Goal: Information Seeking & Learning: Learn about a topic

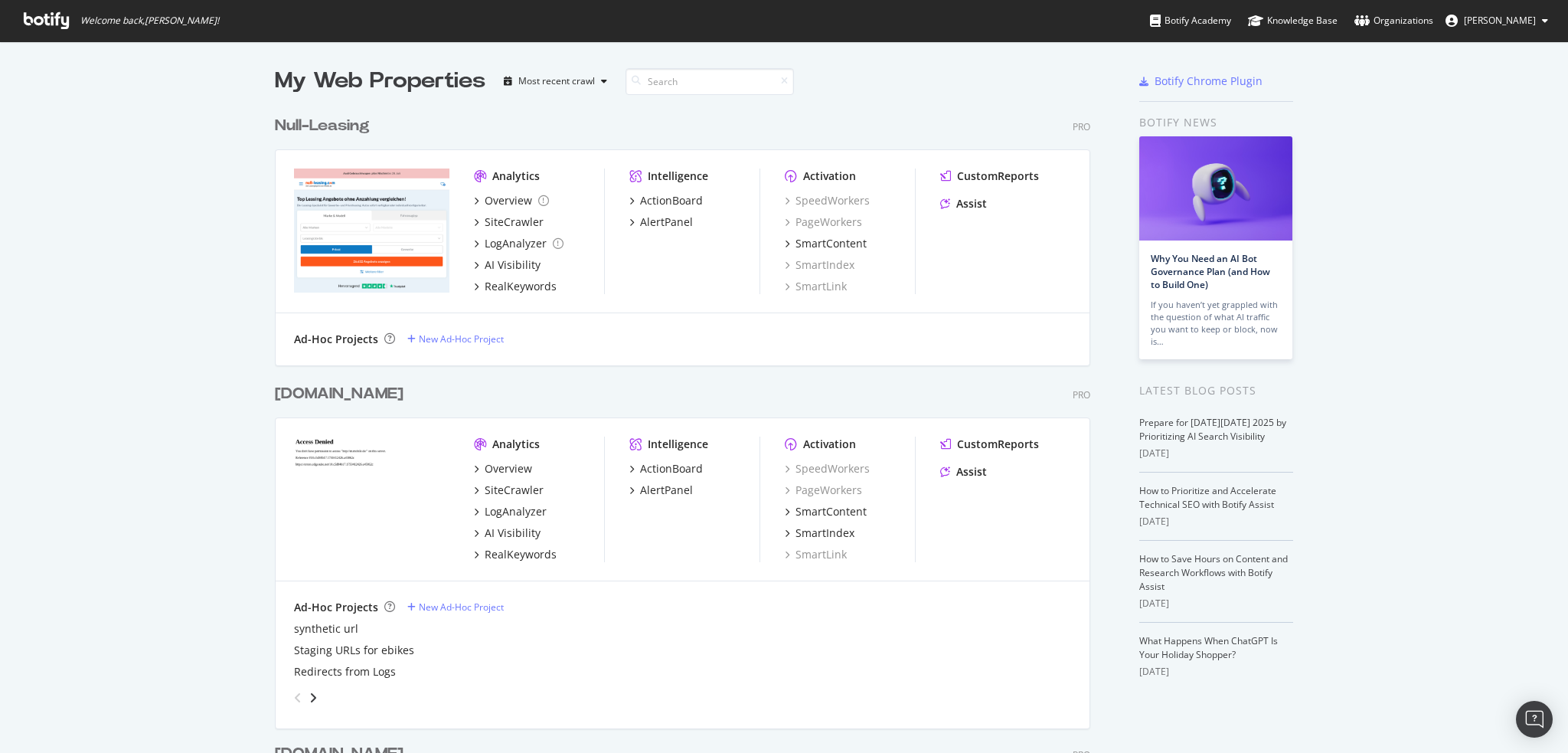
scroll to position [742, 1544]
click at [515, 529] on div "AI Visibility" at bounding box center [513, 533] width 56 height 16
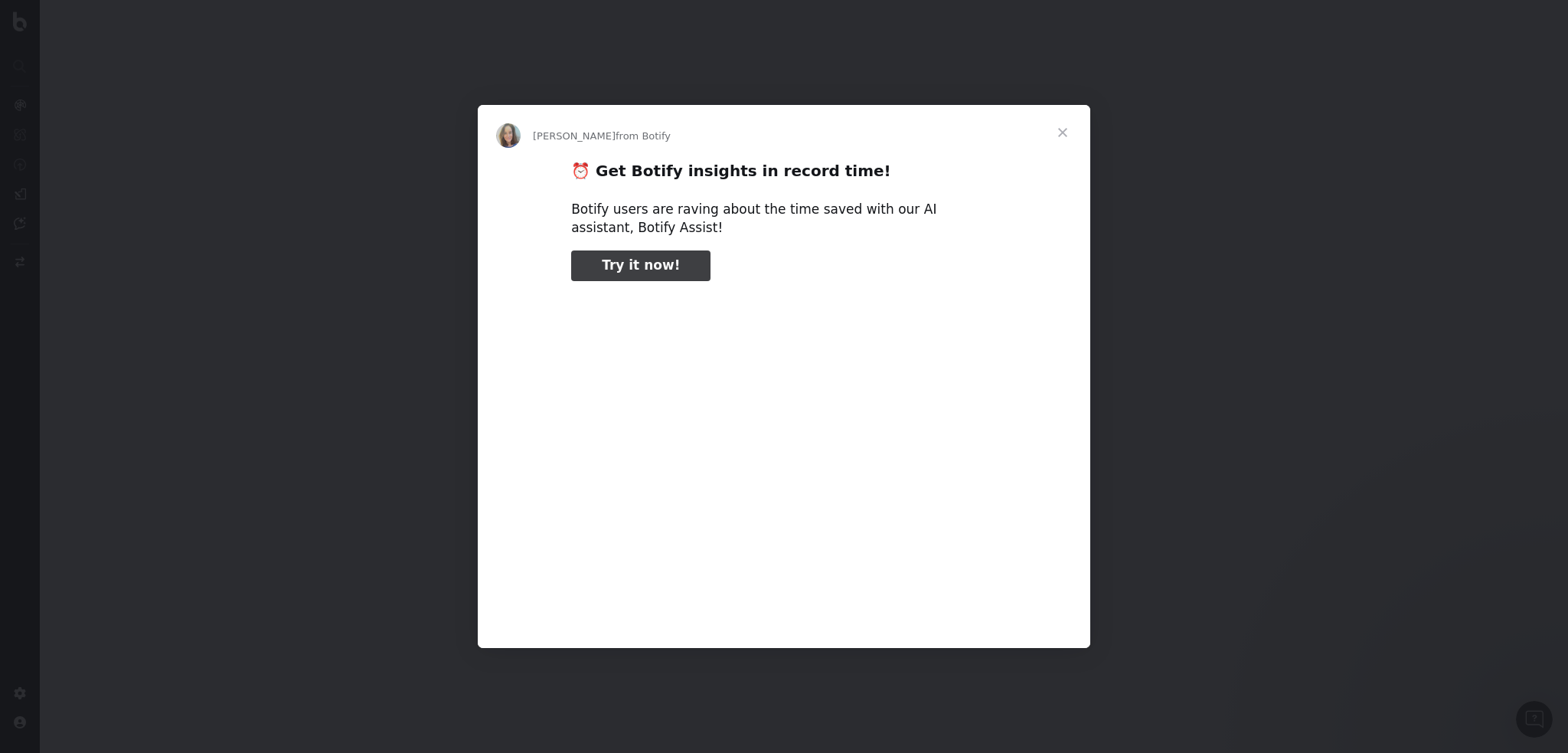
type input "79131"
click at [1066, 128] on span "Close" at bounding box center [1063, 132] width 55 height 55
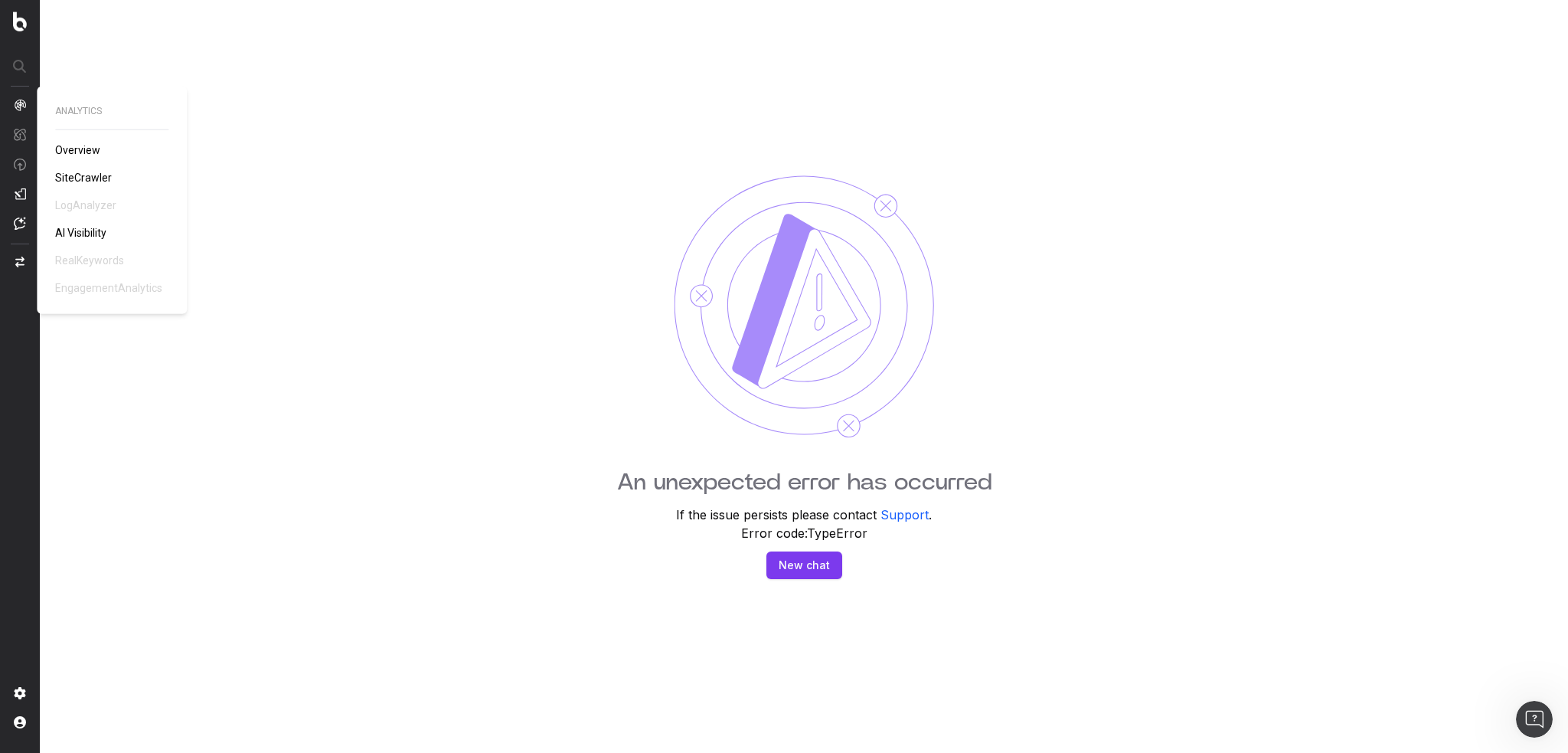
click at [73, 228] on span "AI Visibility" at bounding box center [80, 232] width 52 height 12
click at [22, 101] on img at bounding box center [20, 105] width 12 height 12
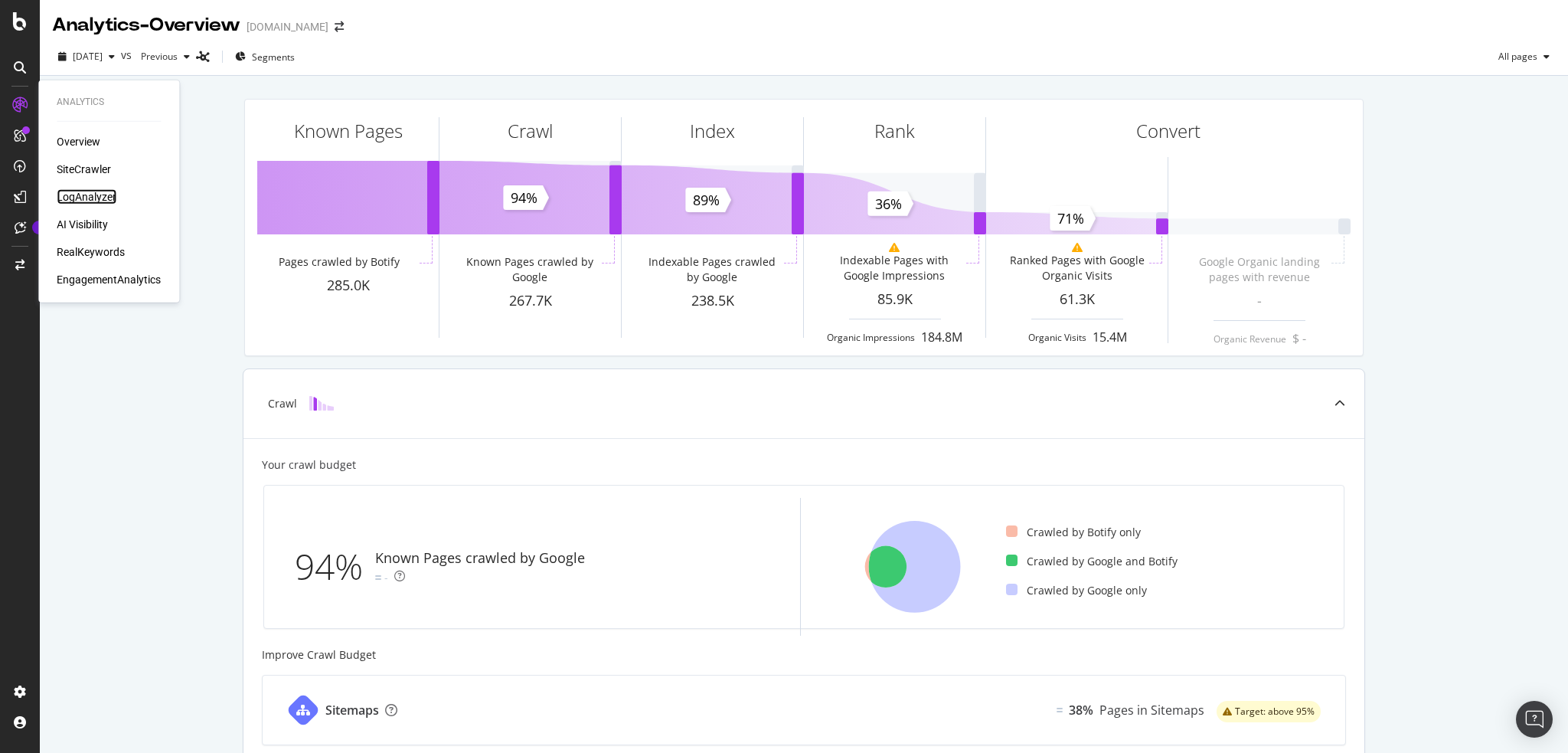
click at [83, 191] on div "LogAnalyzer" at bounding box center [86, 196] width 60 height 16
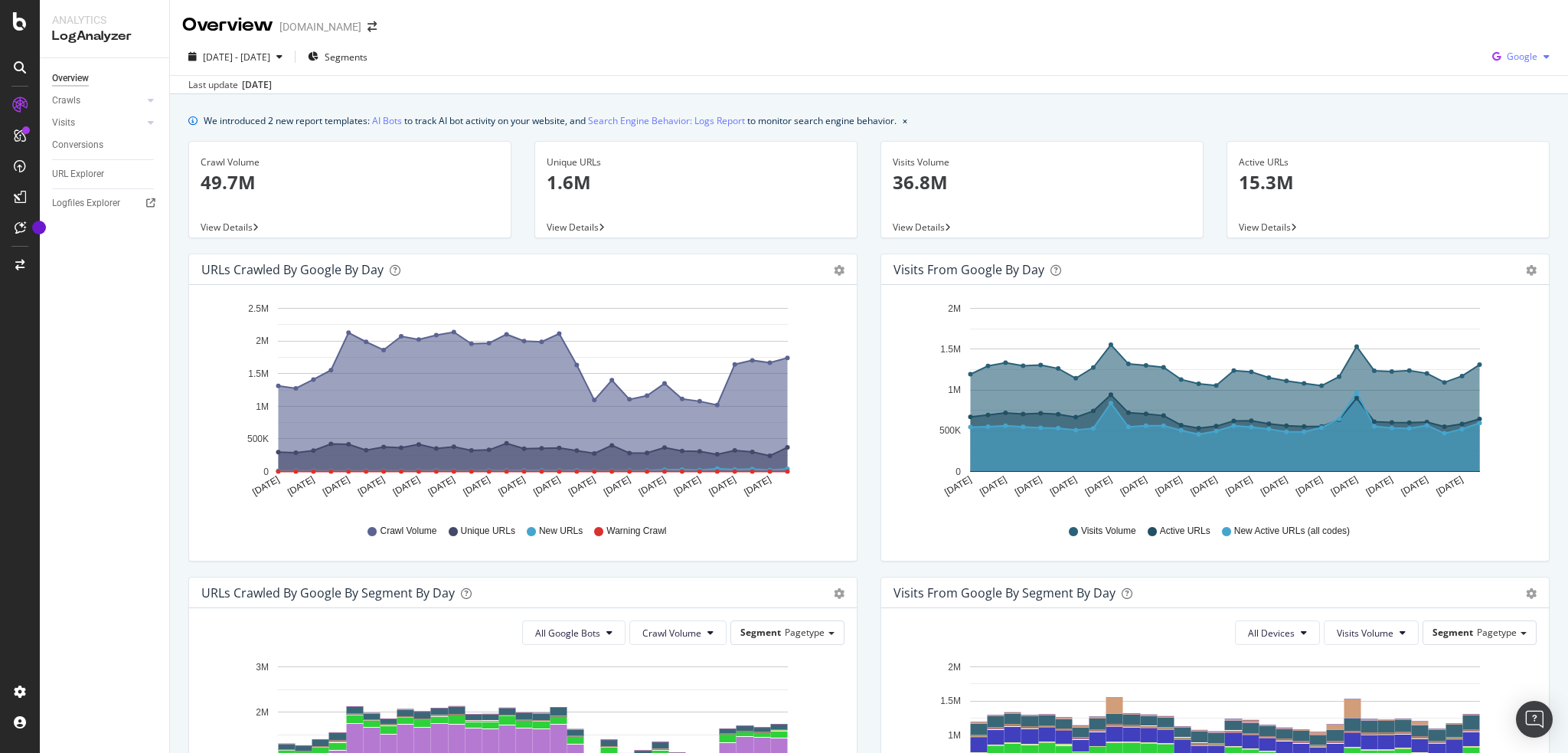
click at [1538, 61] on div "button" at bounding box center [1547, 56] width 18 height 9
click at [1517, 140] on span "OpenAI" at bounding box center [1521, 144] width 56 height 14
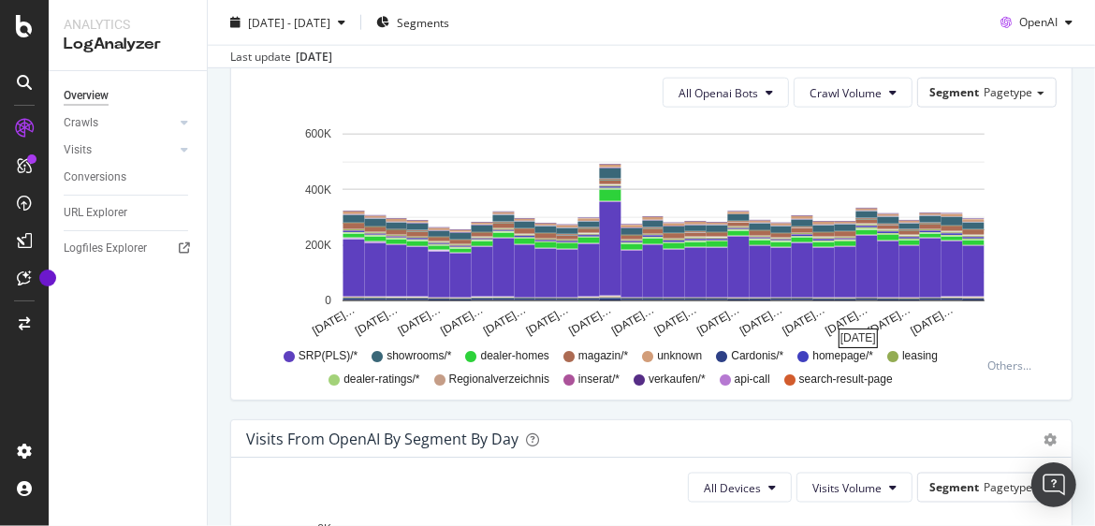
scroll to position [1158, 0]
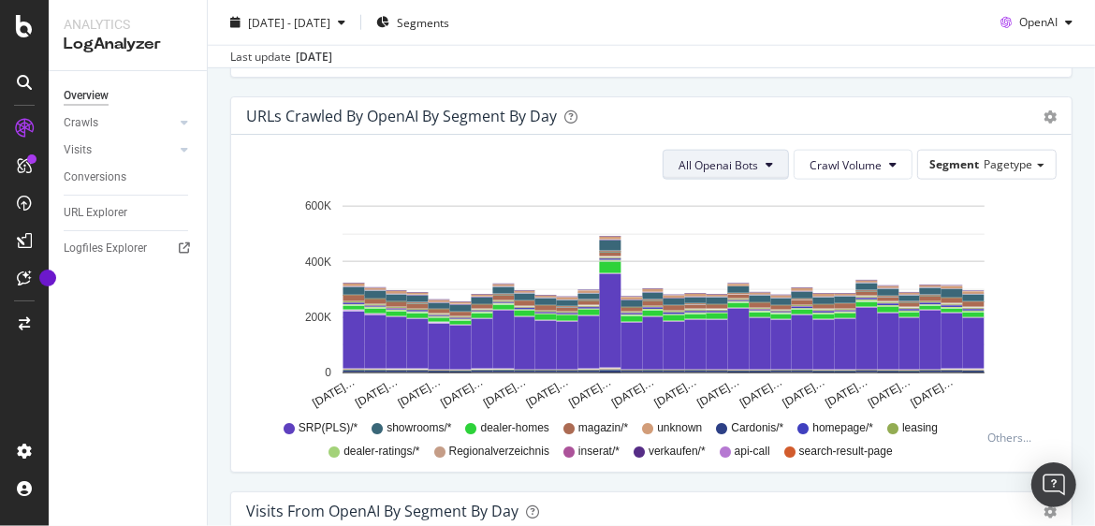
click at [766, 161] on icon at bounding box center [769, 164] width 7 height 11
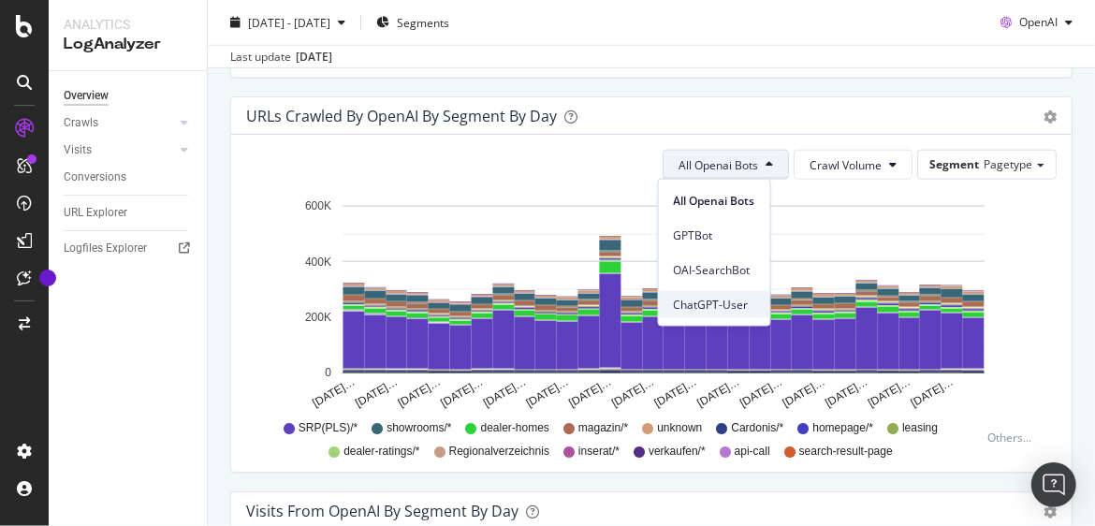
click at [718, 300] on span "ChatGPT-User" at bounding box center [714, 304] width 81 height 17
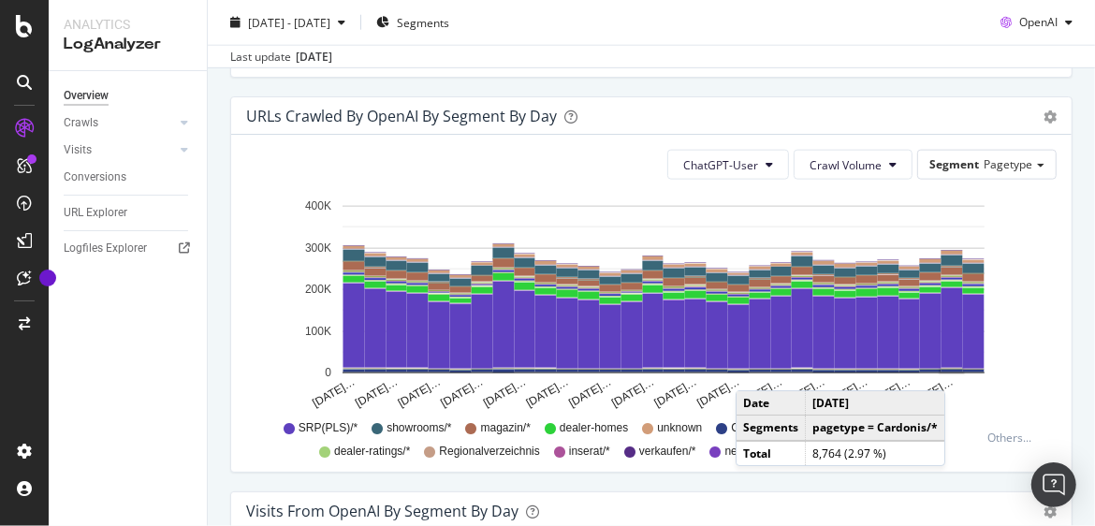
click at [563, 449] on div "inserat/*" at bounding box center [582, 452] width 56 height 16
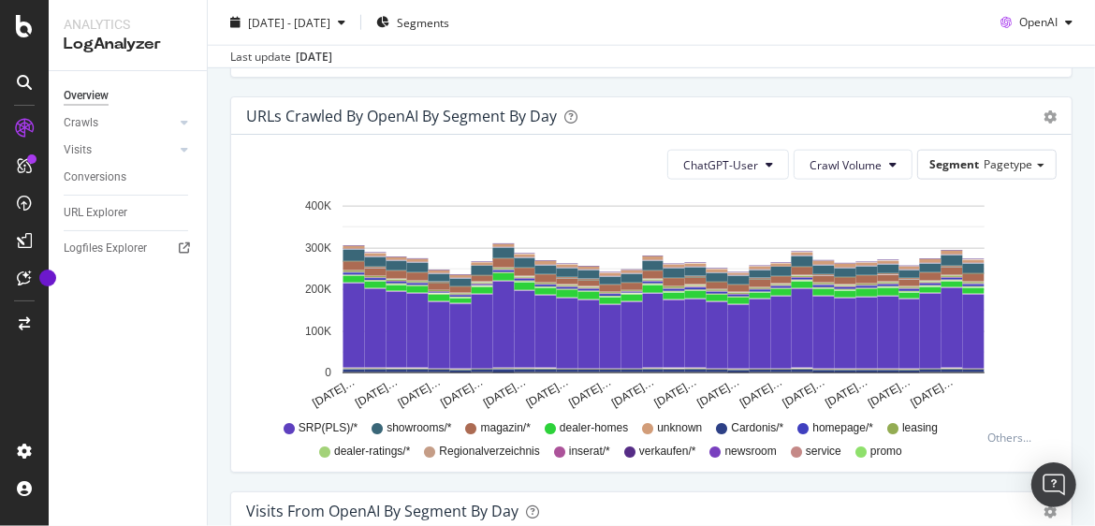
click at [569, 453] on span "inserat/*" at bounding box center [589, 452] width 41 height 16
click at [710, 33] on div "[DATE] - [DATE] Segments OpenAI" at bounding box center [651, 25] width 887 height 37
